Goal: Information Seeking & Learning: Learn about a topic

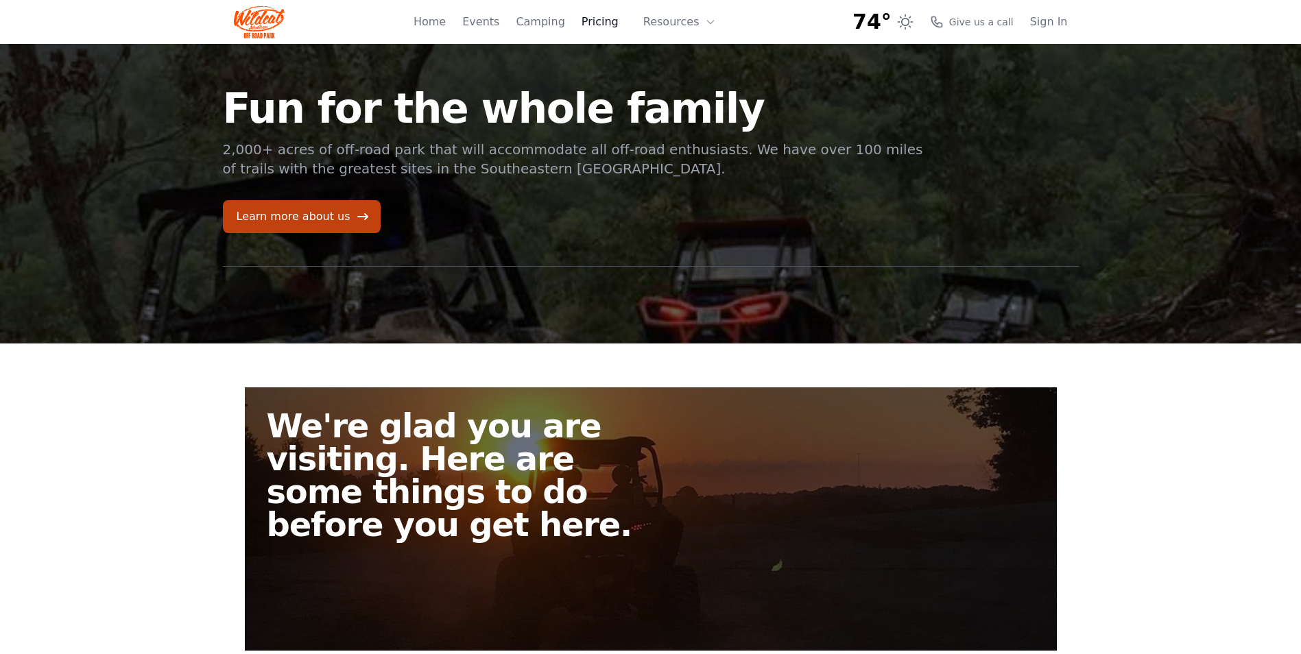
click at [616, 24] on link "Pricing" at bounding box center [599, 22] width 37 height 16
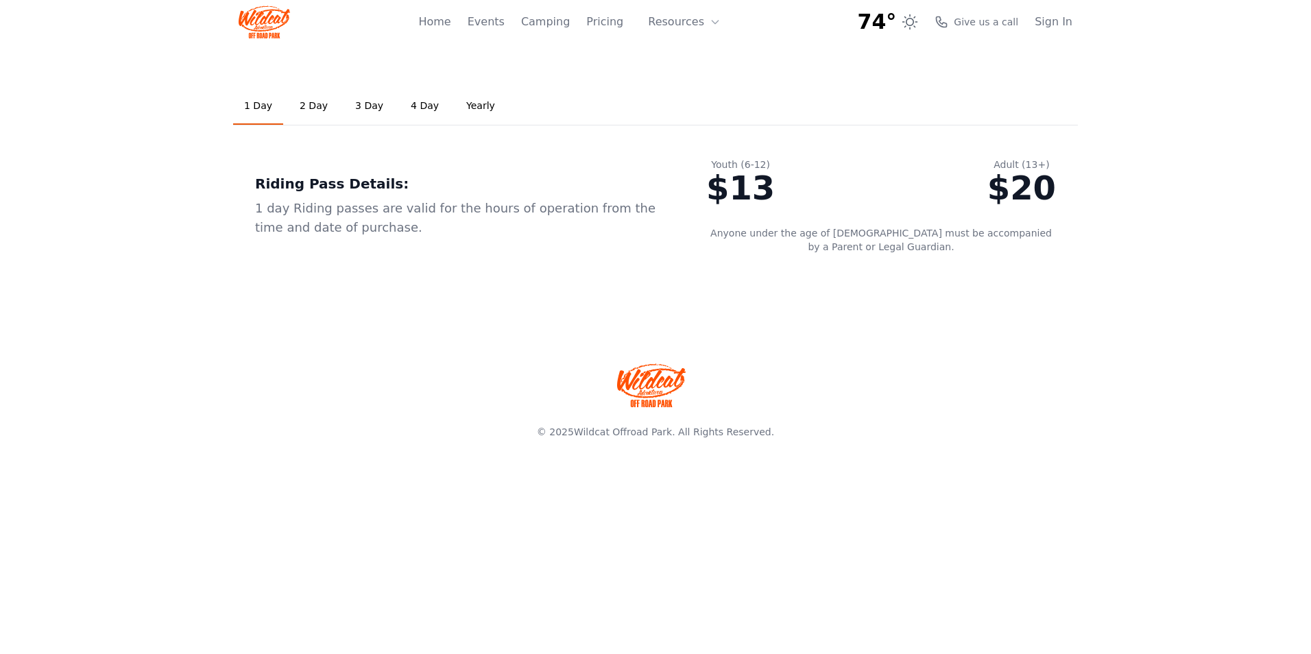
click at [304, 117] on link "2 Day" at bounding box center [314, 106] width 50 height 37
click at [249, 120] on link "1 Day" at bounding box center [258, 106] width 50 height 37
click at [411, 112] on link "4 Day" at bounding box center [425, 106] width 50 height 37
click at [455, 111] on link "Yearly" at bounding box center [480, 106] width 51 height 37
click at [251, 107] on link "1 Day" at bounding box center [258, 106] width 50 height 37
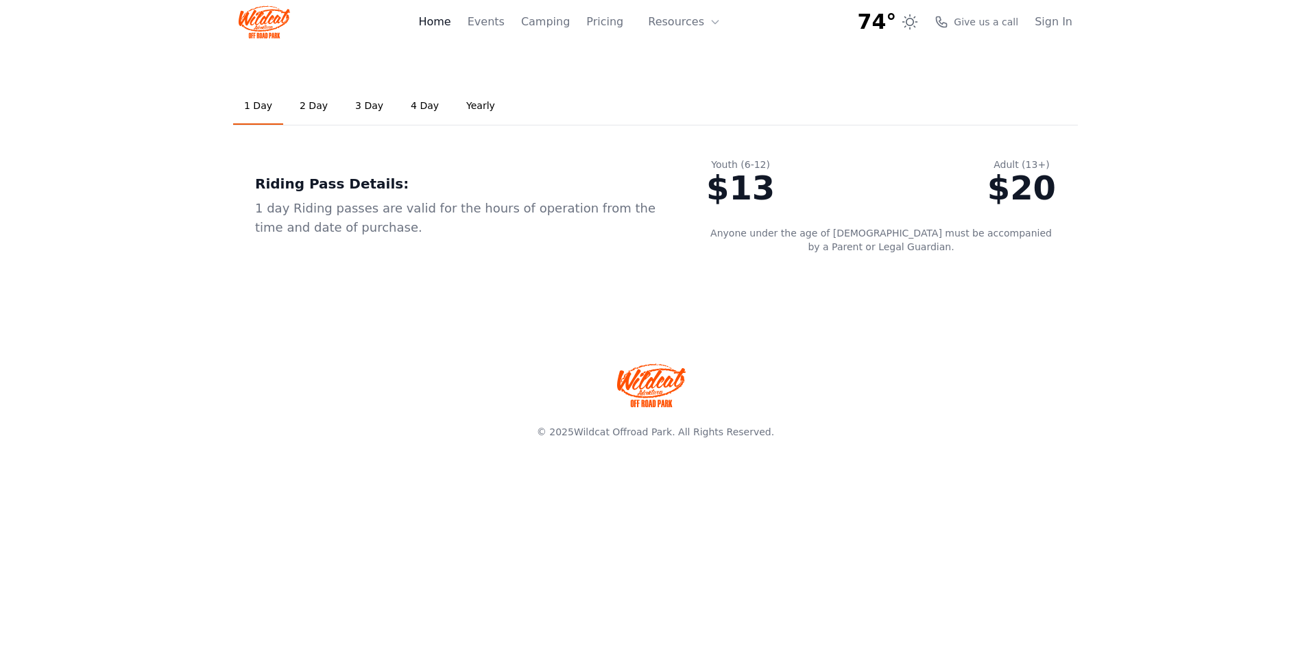
click at [450, 23] on link "Home" at bounding box center [434, 22] width 32 height 16
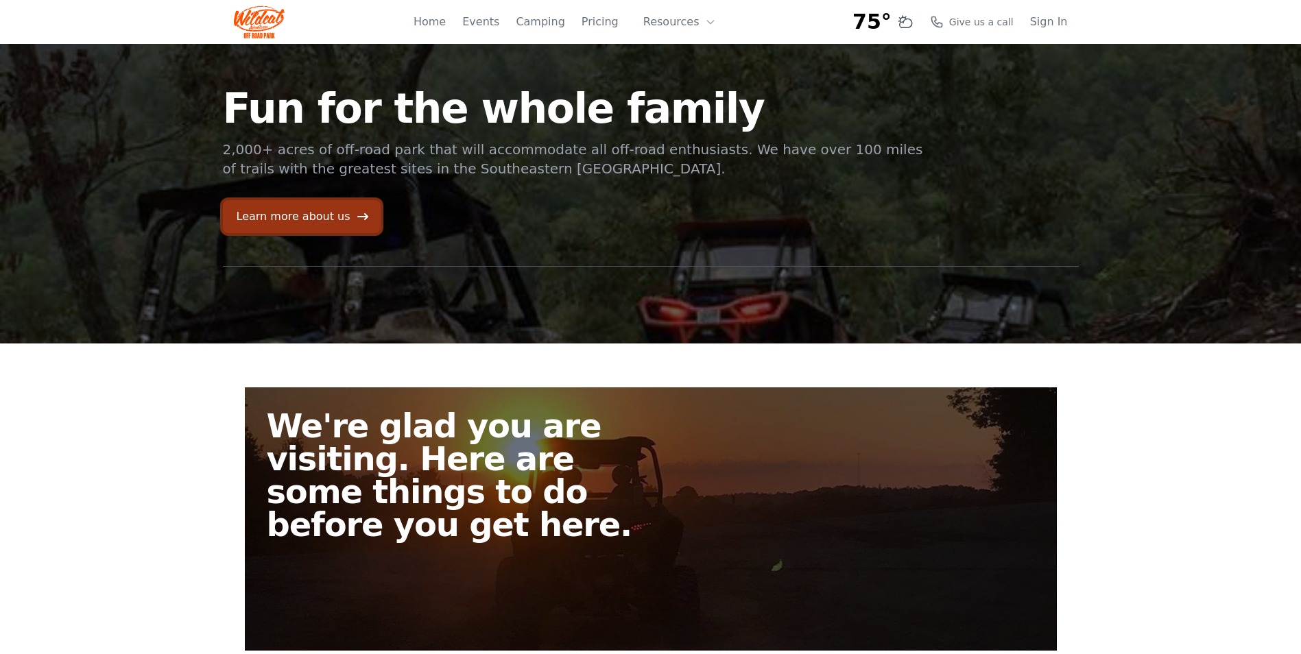
click at [301, 230] on link "Learn more about us" at bounding box center [302, 216] width 158 height 33
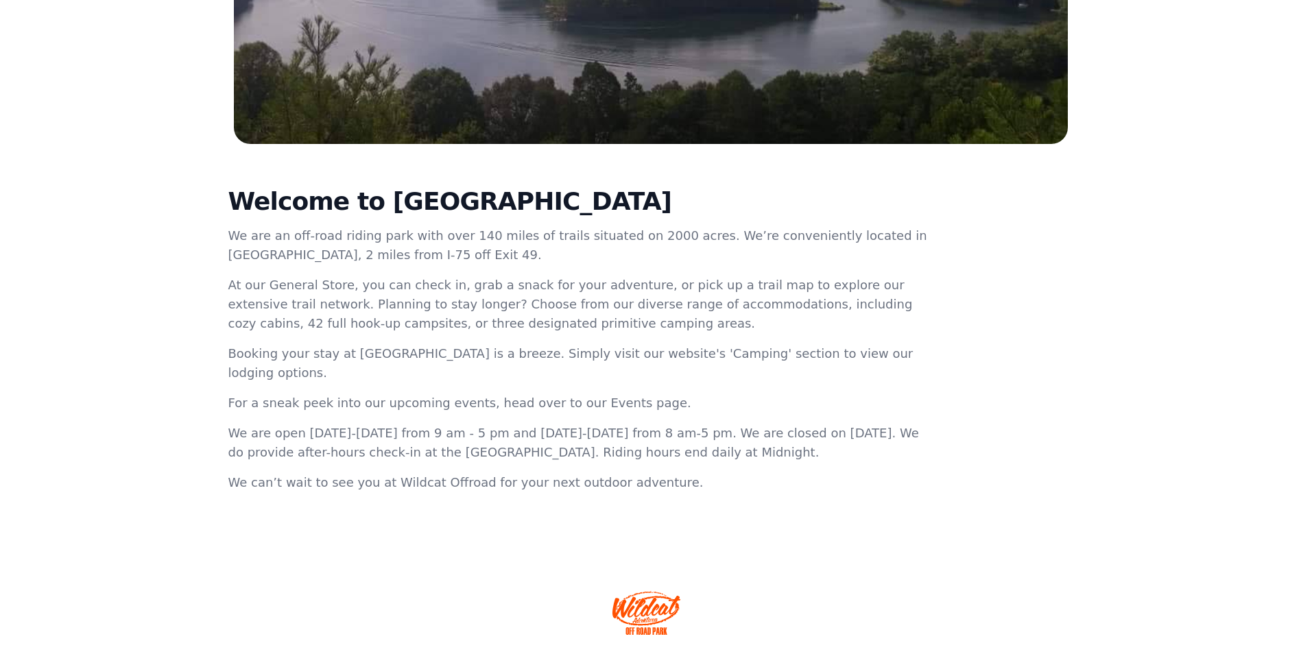
scroll to position [365, 0]
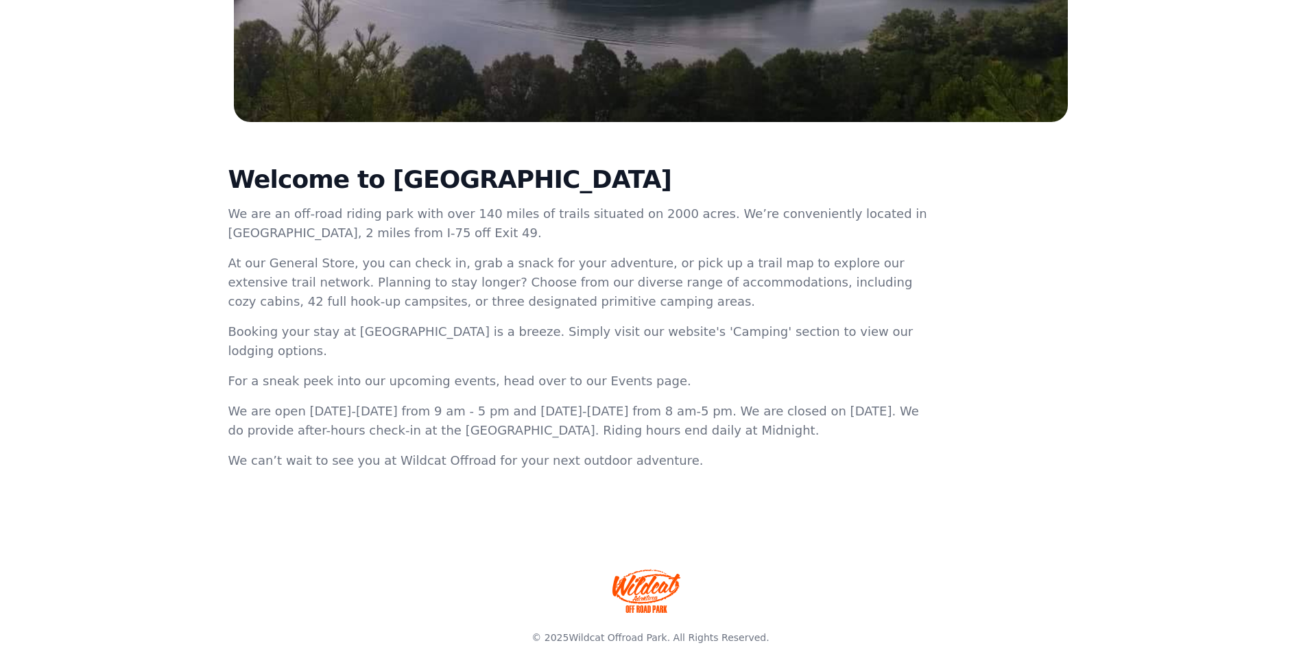
drag, startPoint x: 366, startPoint y: 180, endPoint x: 602, endPoint y: 191, distance: 236.1
click at [602, 191] on h2 "Welcome to Wildcat Offroad Park" at bounding box center [579, 179] width 702 height 27
copy h2 "Wildcat Offroad Park"
